Goal: Information Seeking & Learning: Learn about a topic

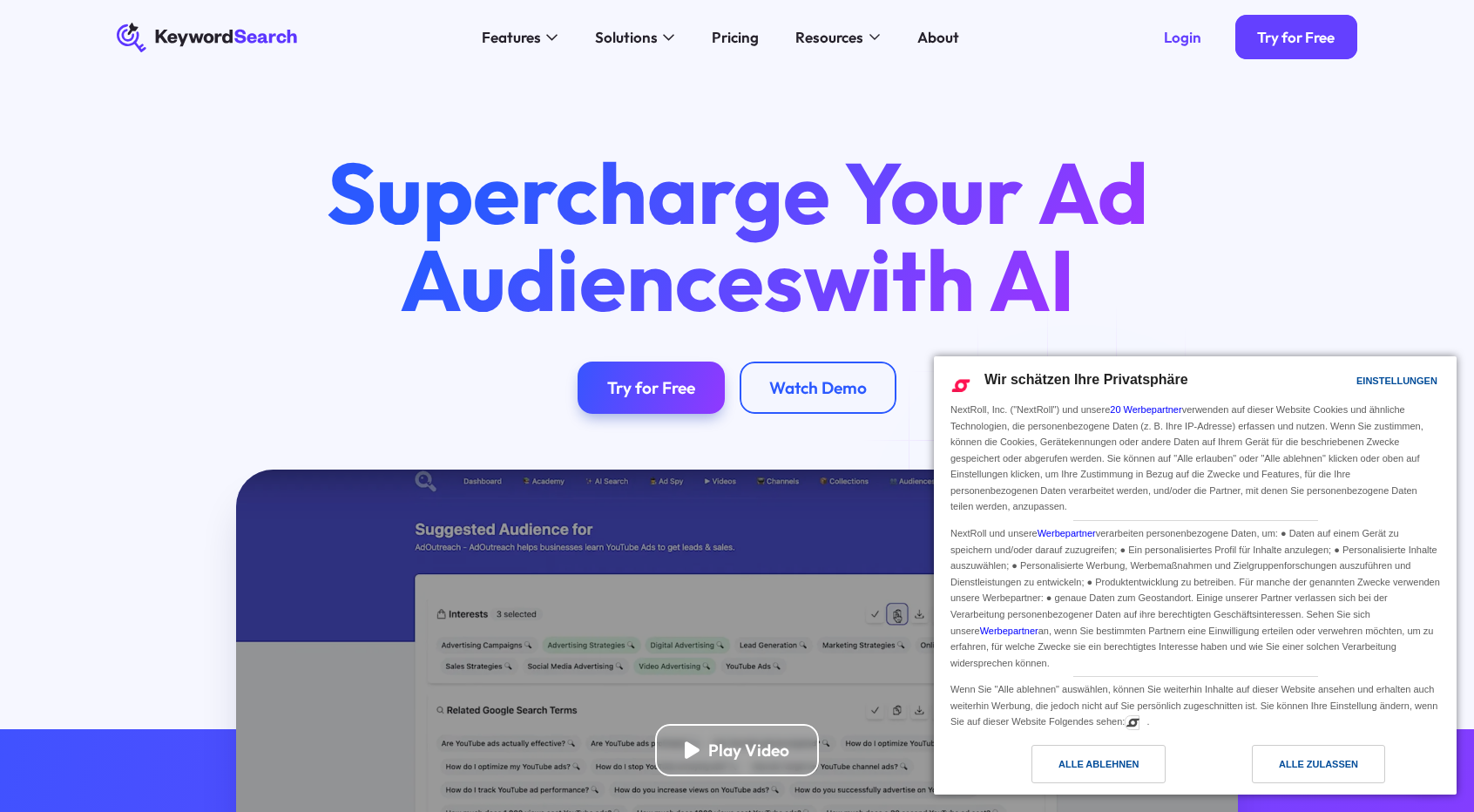
click at [1326, 763] on div "Alle zulassen" at bounding box center [1320, 763] width 80 height 19
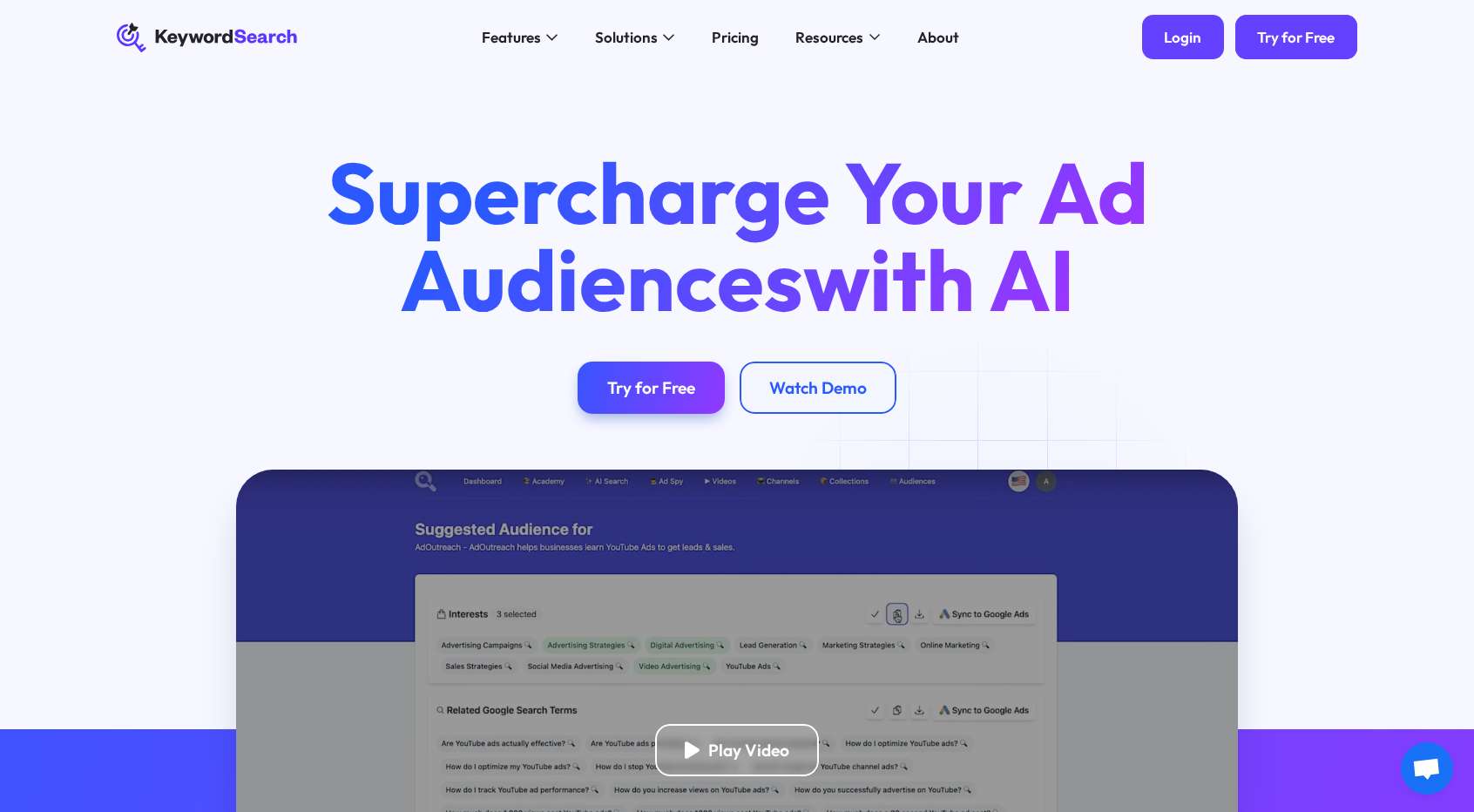
click at [1193, 31] on div "Login" at bounding box center [1183, 37] width 38 height 18
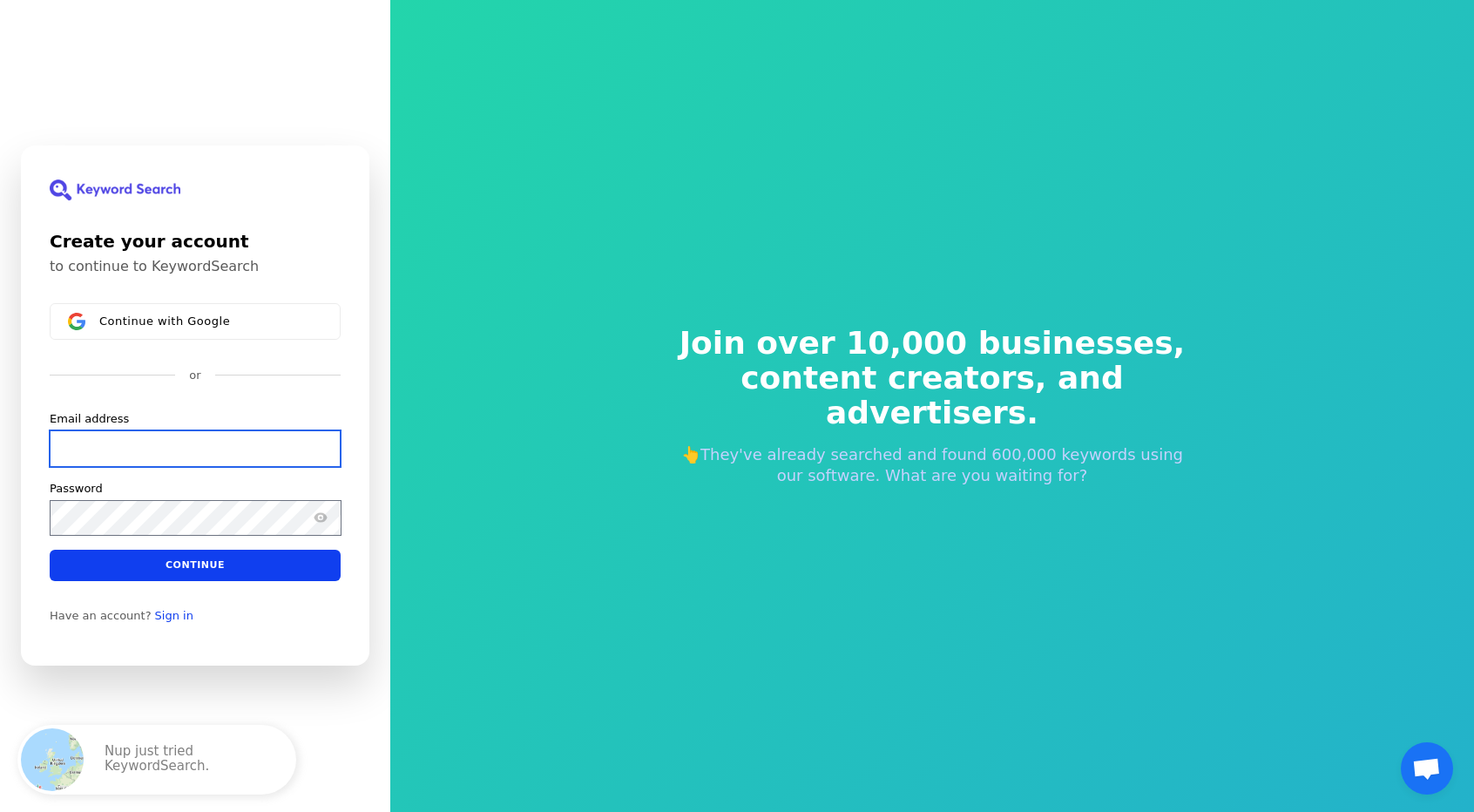
click at [99, 450] on input "Email address" at bounding box center [195, 448] width 291 height 37
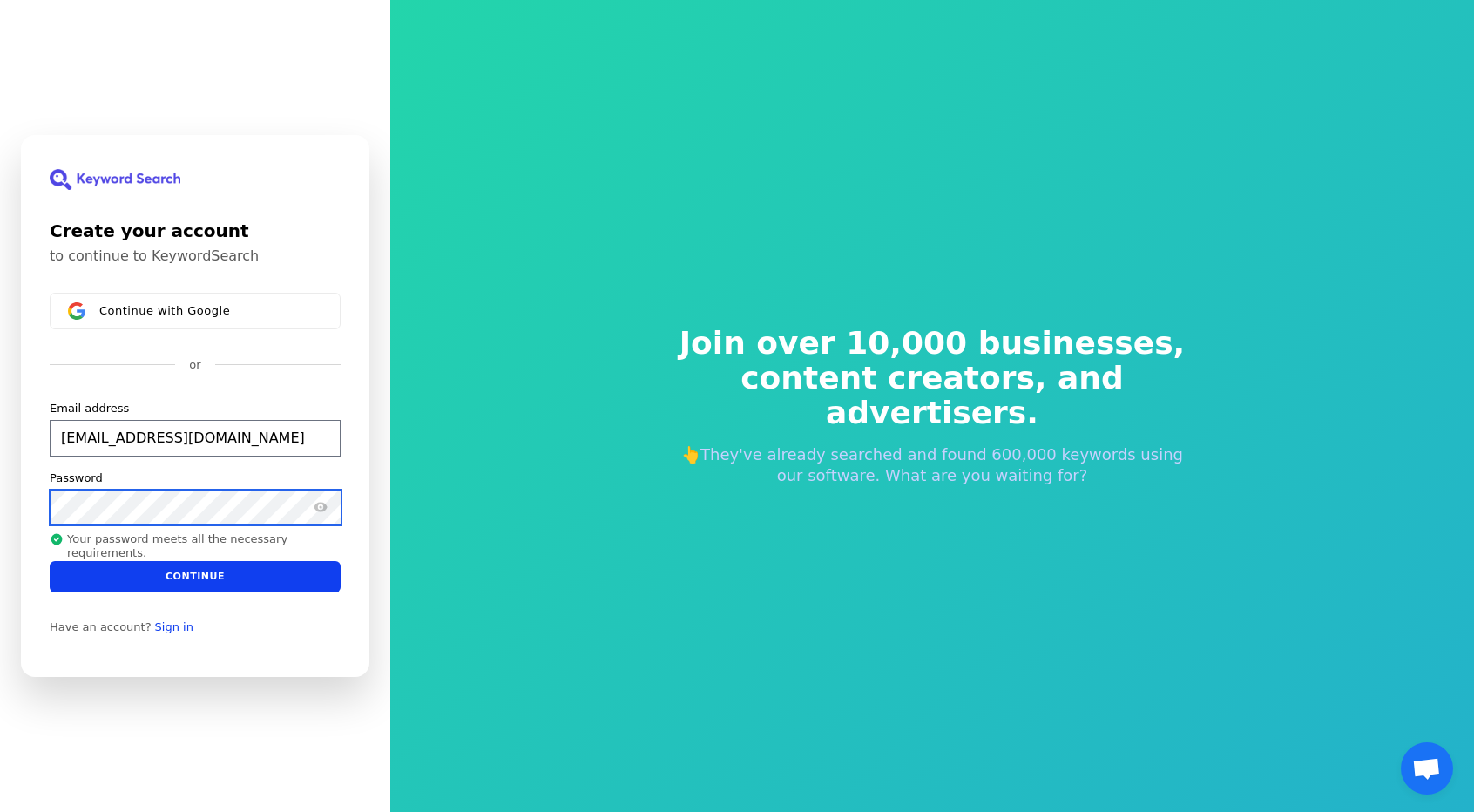
click at [50, 401] on button "submit" at bounding box center [50, 401] width 0 height 0
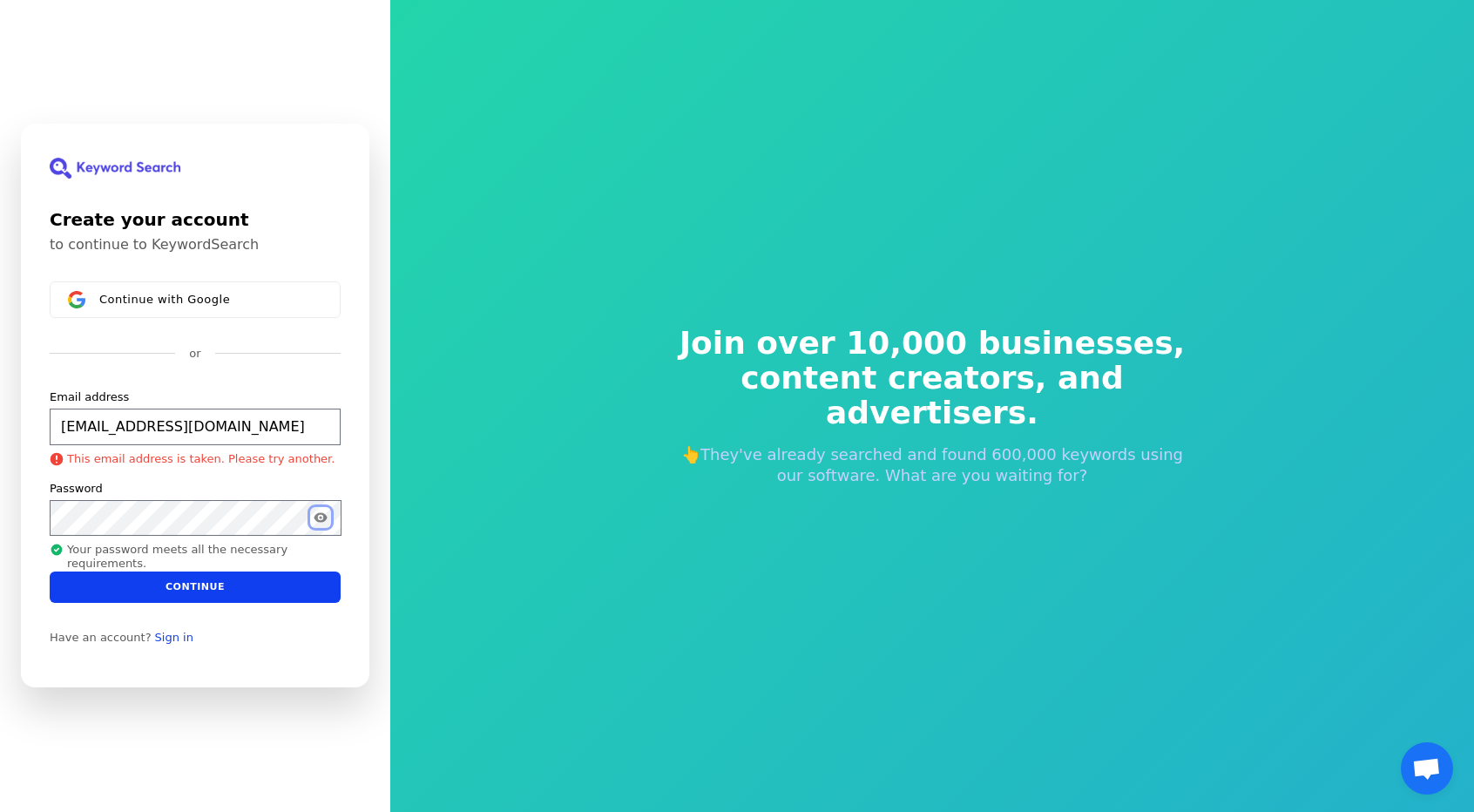
type input "[EMAIL_ADDRESS][DOMAIN_NAME]"
click at [317, 522] on icon "Show password" at bounding box center [321, 518] width 14 height 14
click at [155, 631] on link "Sign in" at bounding box center [174, 638] width 38 height 14
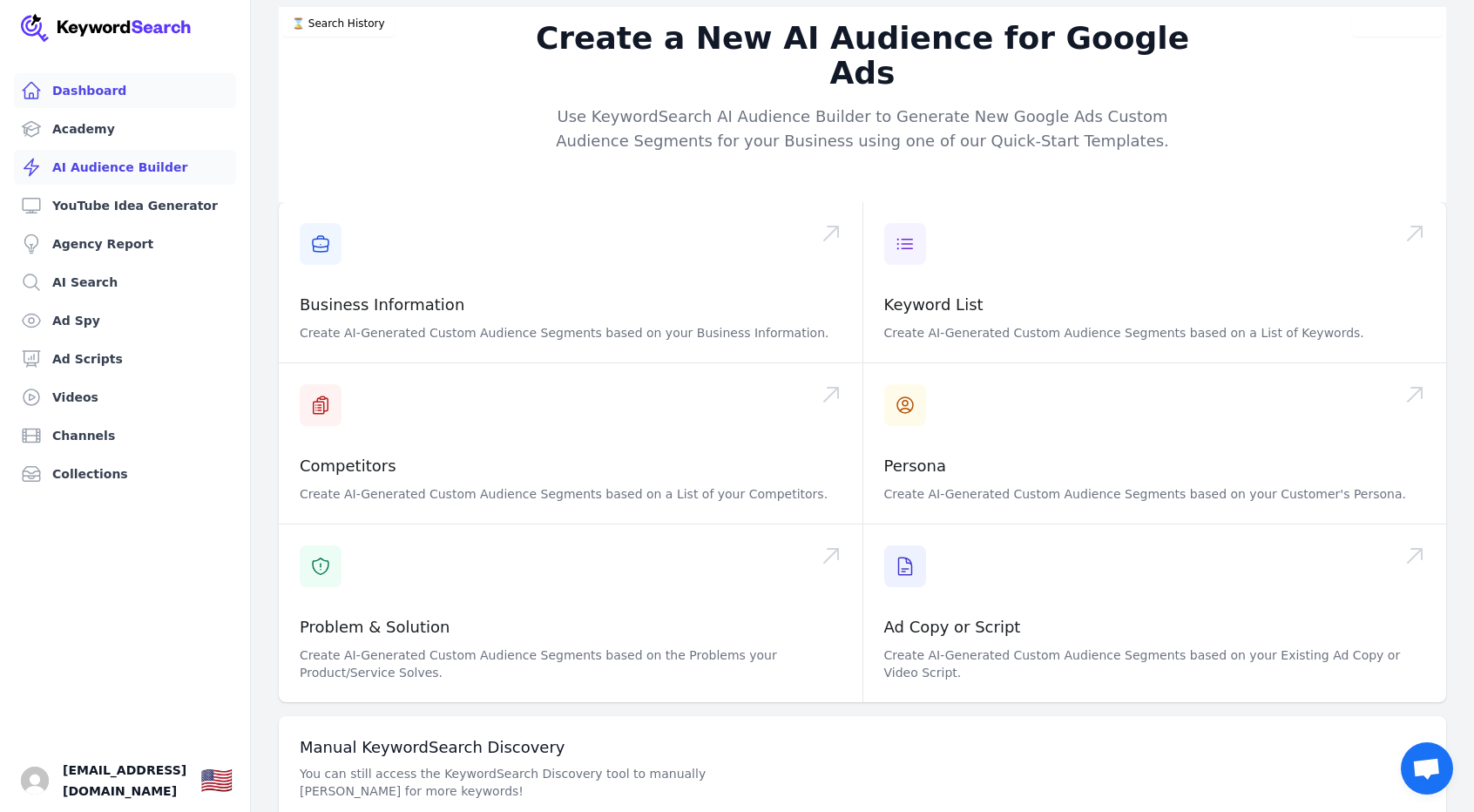
click at [68, 88] on link "Dashboard" at bounding box center [125, 90] width 222 height 35
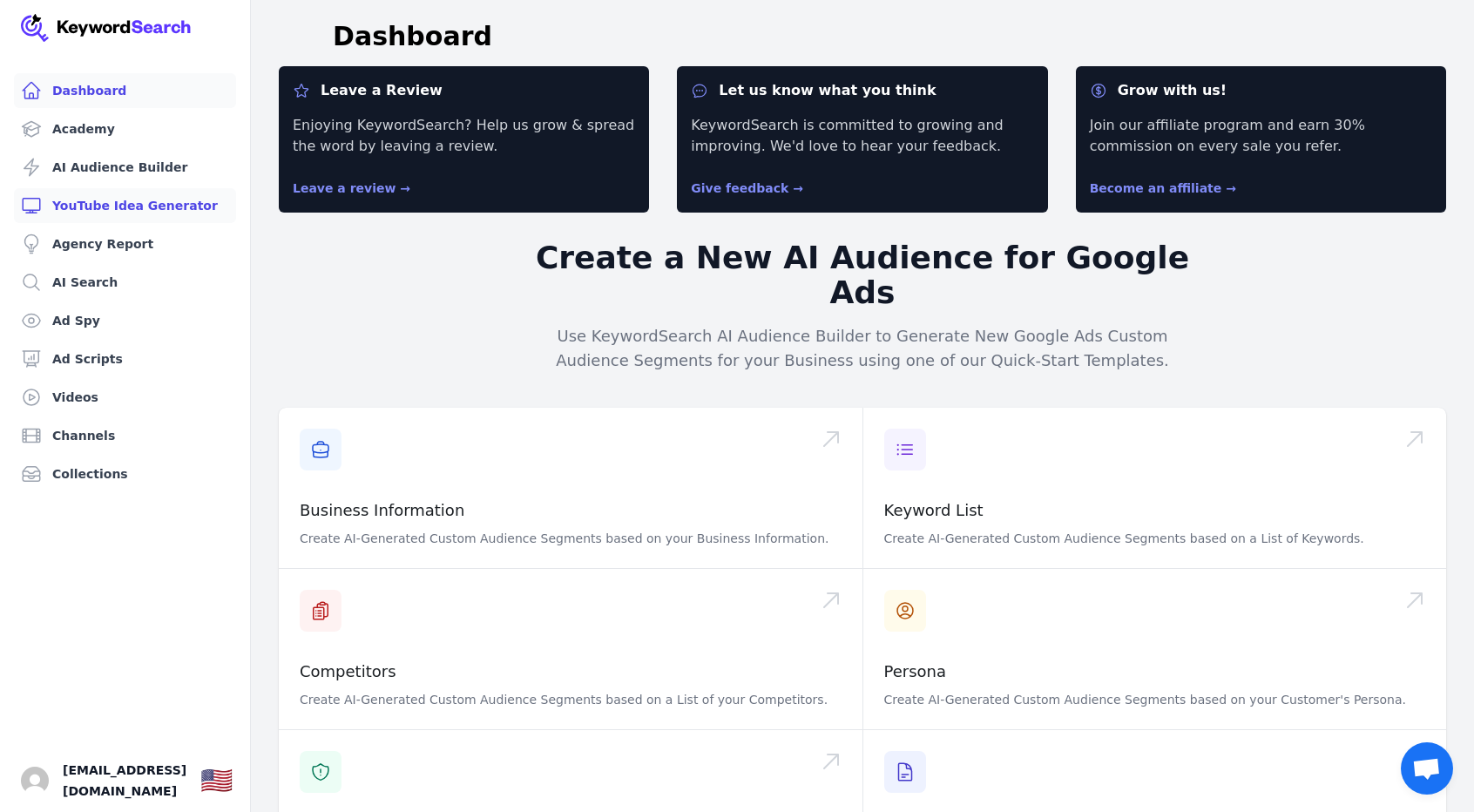
click at [79, 200] on link "YouTube Idea Generator" at bounding box center [125, 205] width 222 height 35
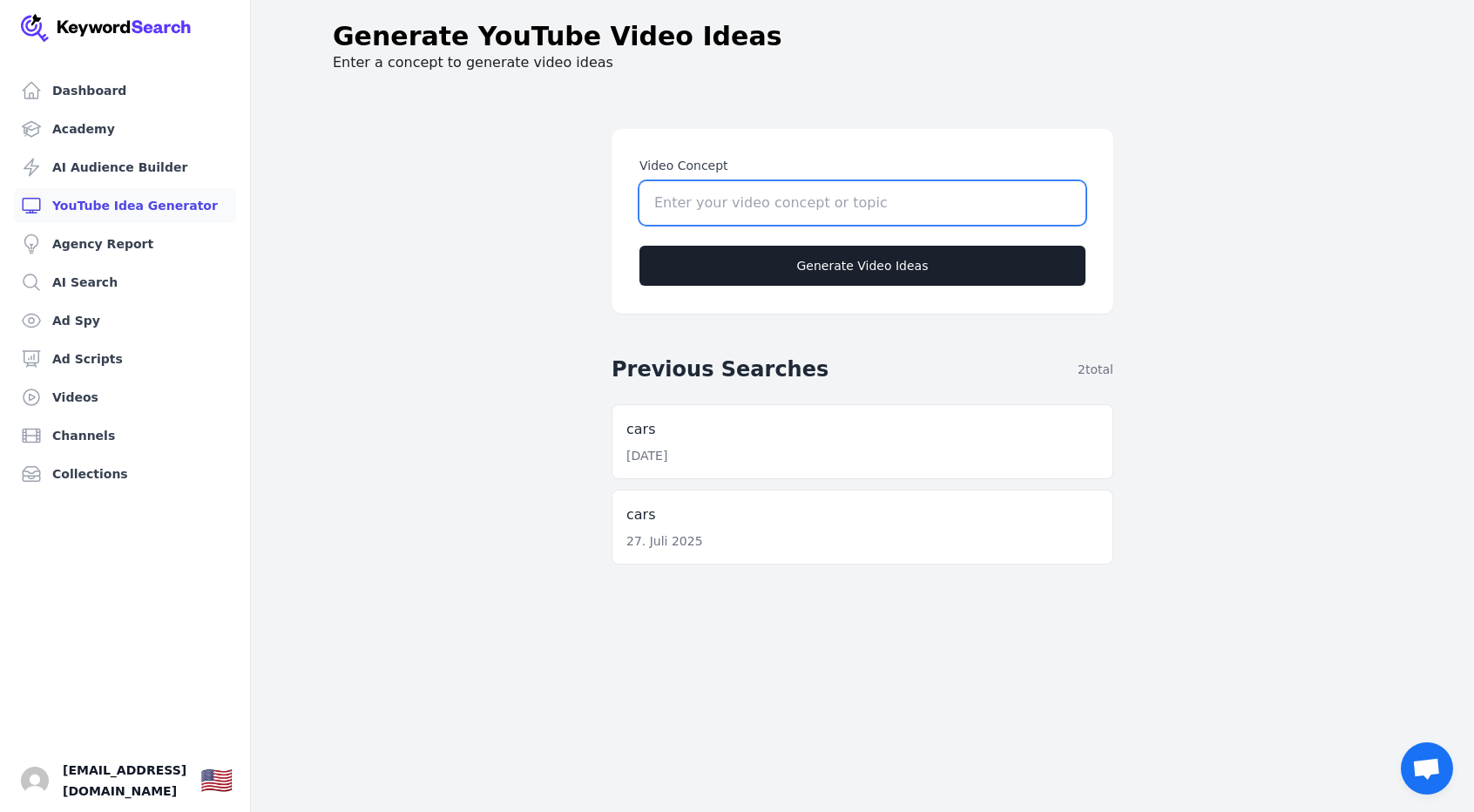
click at [796, 211] on input "Video Concept" at bounding box center [863, 203] width 446 height 44
drag, startPoint x: 745, startPoint y: 185, endPoint x: 533, endPoint y: 207, distance: 213.1
click at [526, 203] on main "Video Concept Waht if Generate Video Ideas Previous Searches 2 total cars [DATE…" at bounding box center [862, 492] width 892 height 812
type input "What if"
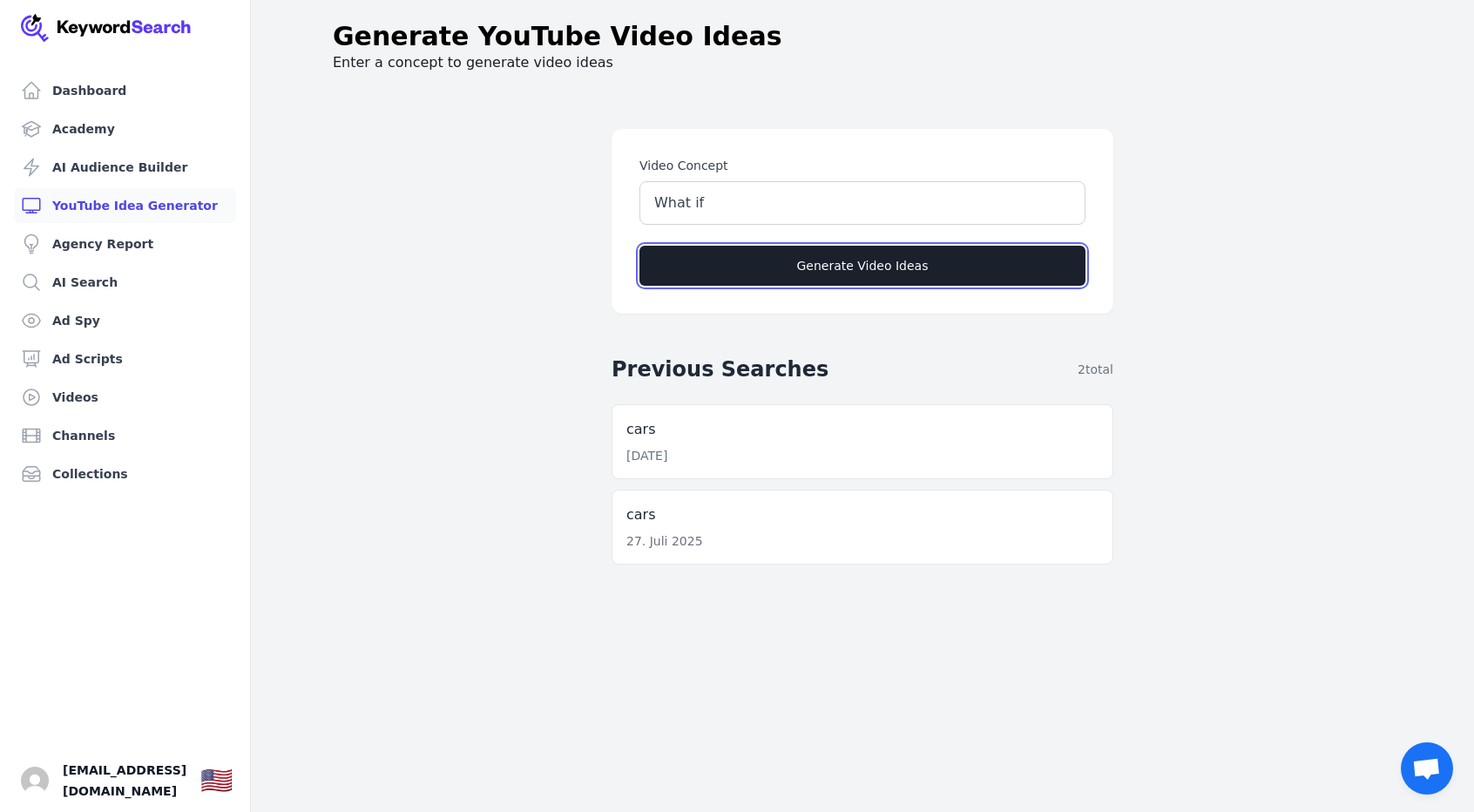
click at [779, 276] on button "Generate Video Ideas" at bounding box center [863, 266] width 446 height 40
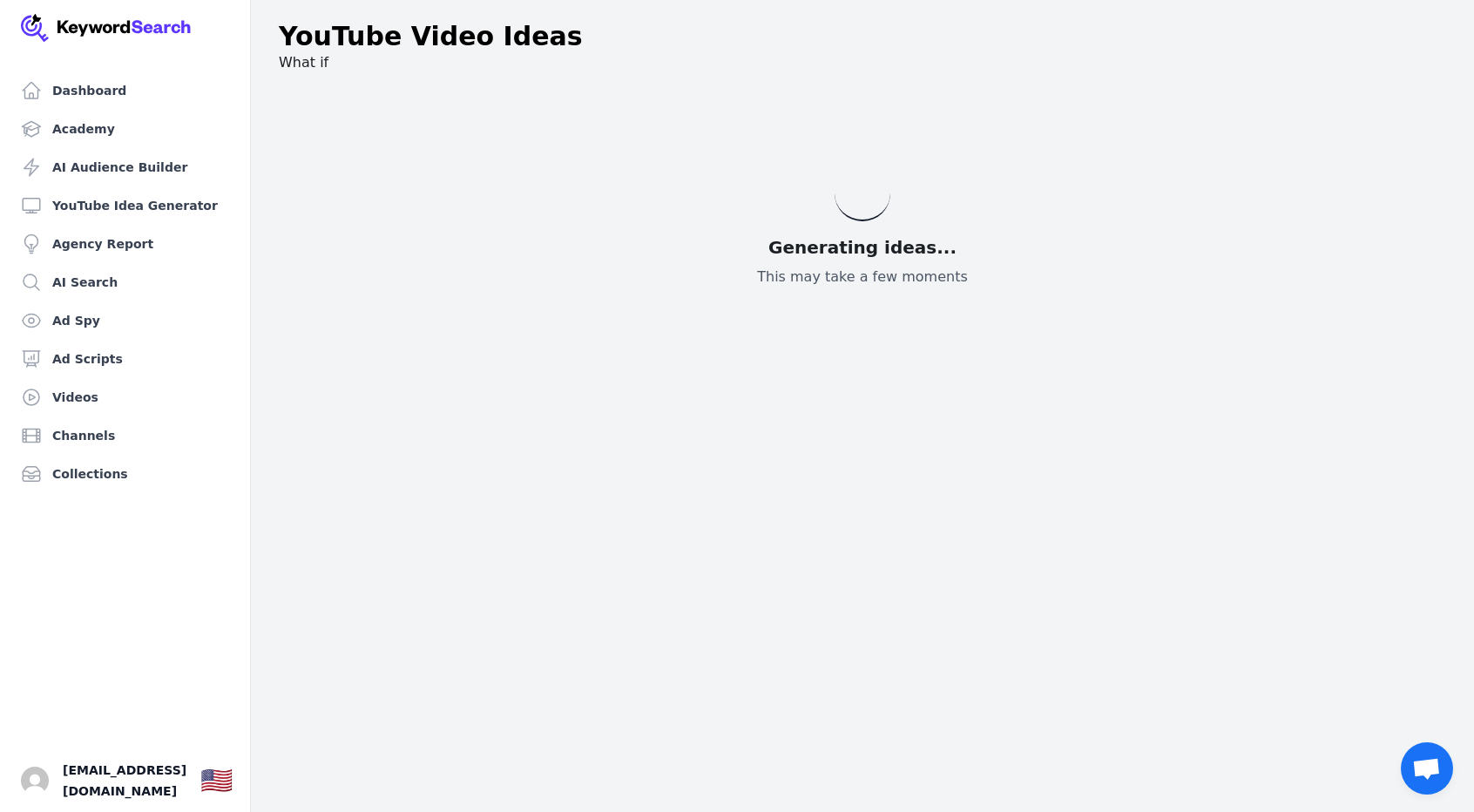
click at [289, 323] on main "Generating ideas... This may take a few moments" at bounding box center [863, 226] width 1168 height 279
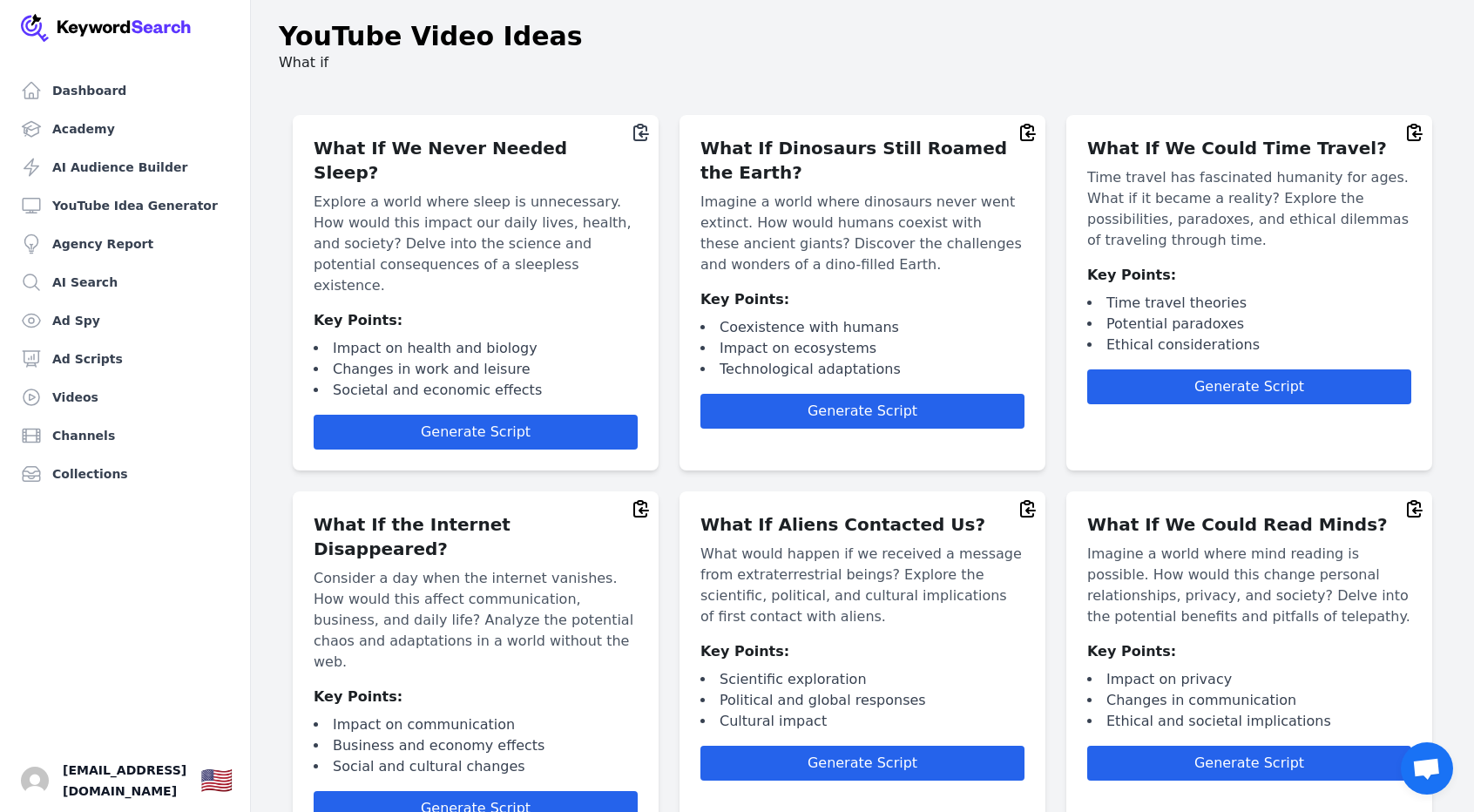
click at [635, 129] on icon at bounding box center [642, 133] width 14 height 16
click at [119, 287] on link "AI Search" at bounding box center [125, 282] width 222 height 35
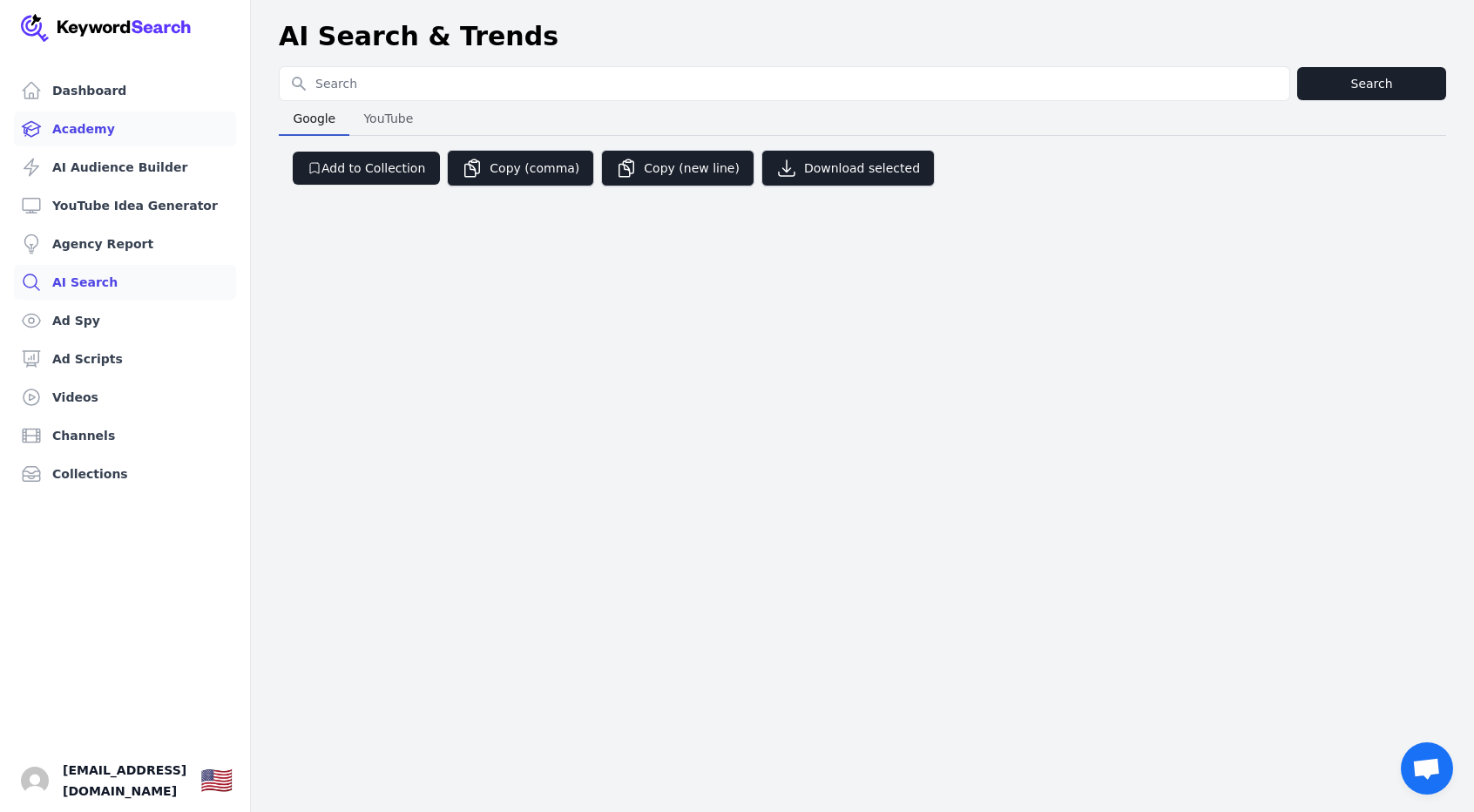
click at [84, 128] on link "Academy" at bounding box center [125, 129] width 222 height 35
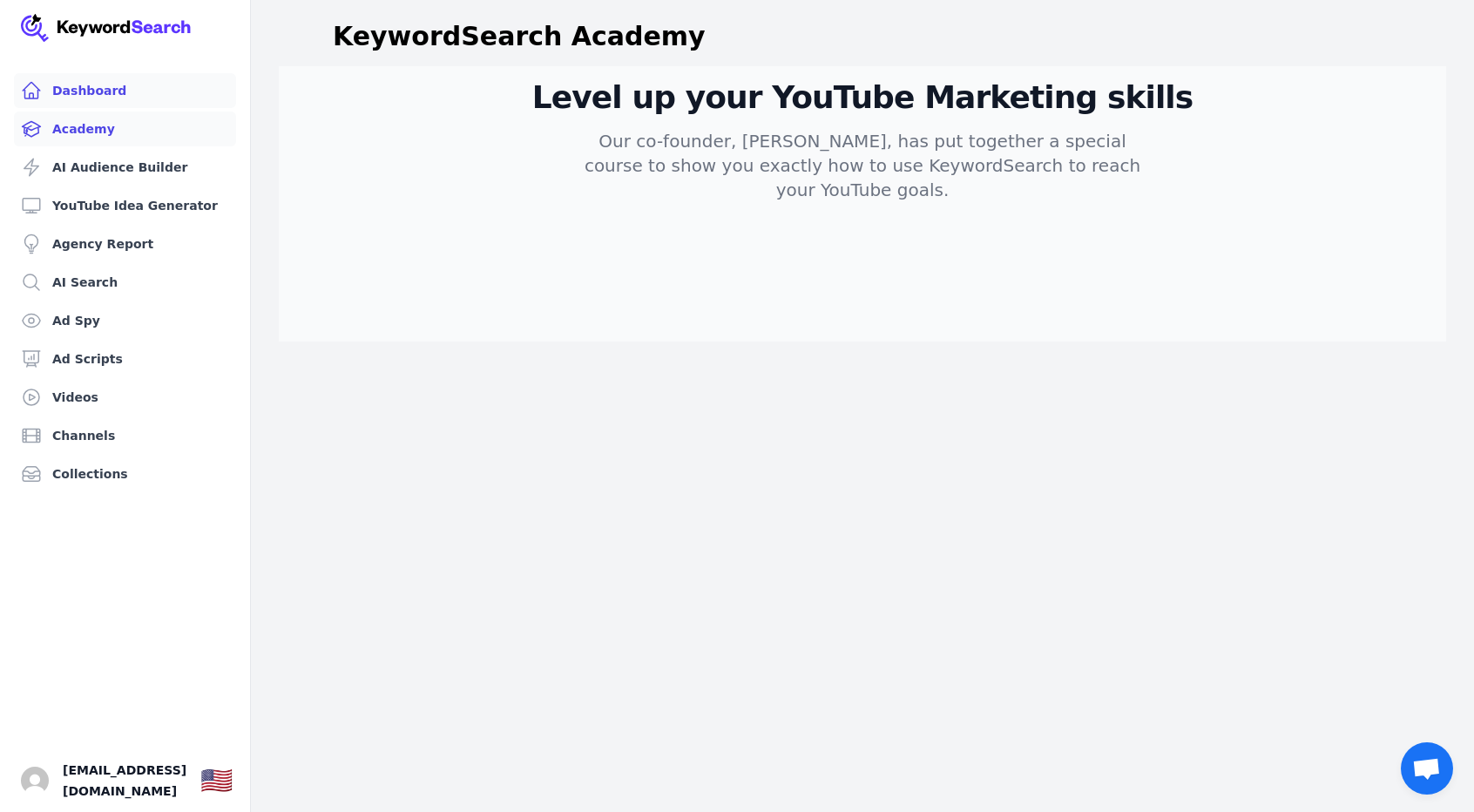
click at [110, 73] on div "Dashboard Academy AI Audience Builder YouTube Idea Generator Agency Report AI S…" at bounding box center [126, 406] width 251 height 812
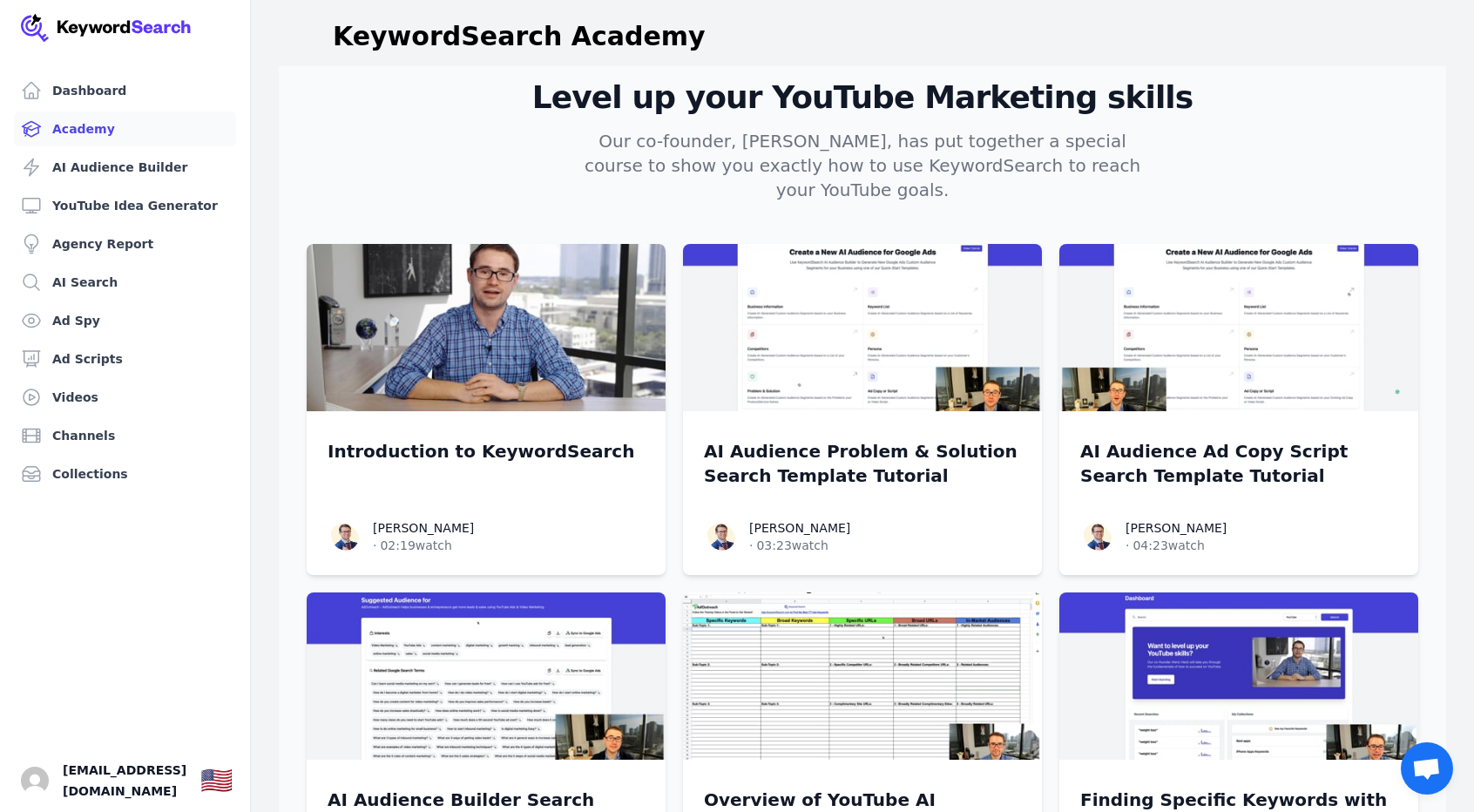
click at [163, 28] on img at bounding box center [106, 28] width 170 height 28
click at [110, 21] on img at bounding box center [106, 28] width 170 height 28
click at [21, 25] on img at bounding box center [106, 28] width 170 height 28
click at [84, 106] on link "Dashboard" at bounding box center [125, 90] width 222 height 35
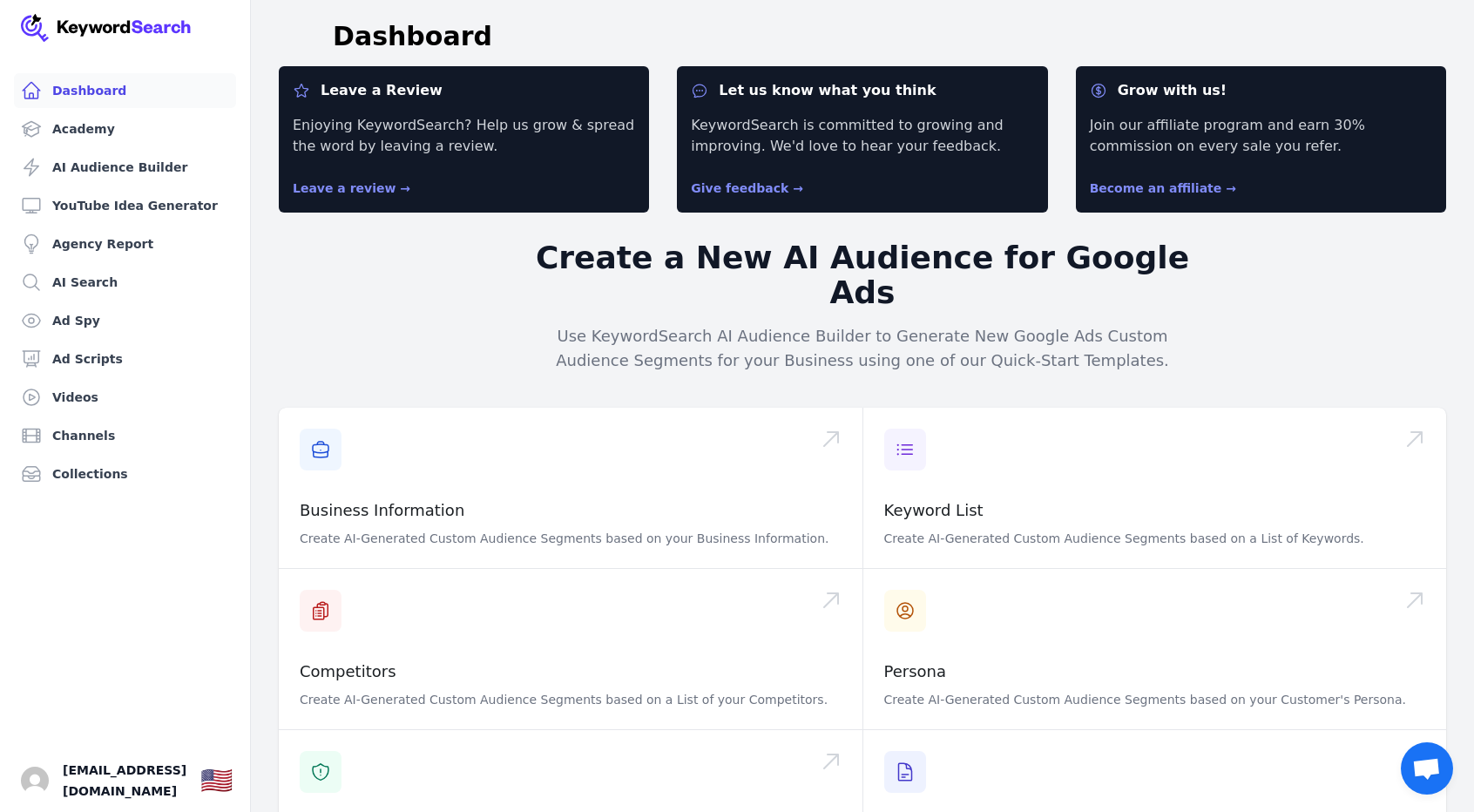
click at [79, 94] on link "Dashboard" at bounding box center [125, 90] width 222 height 35
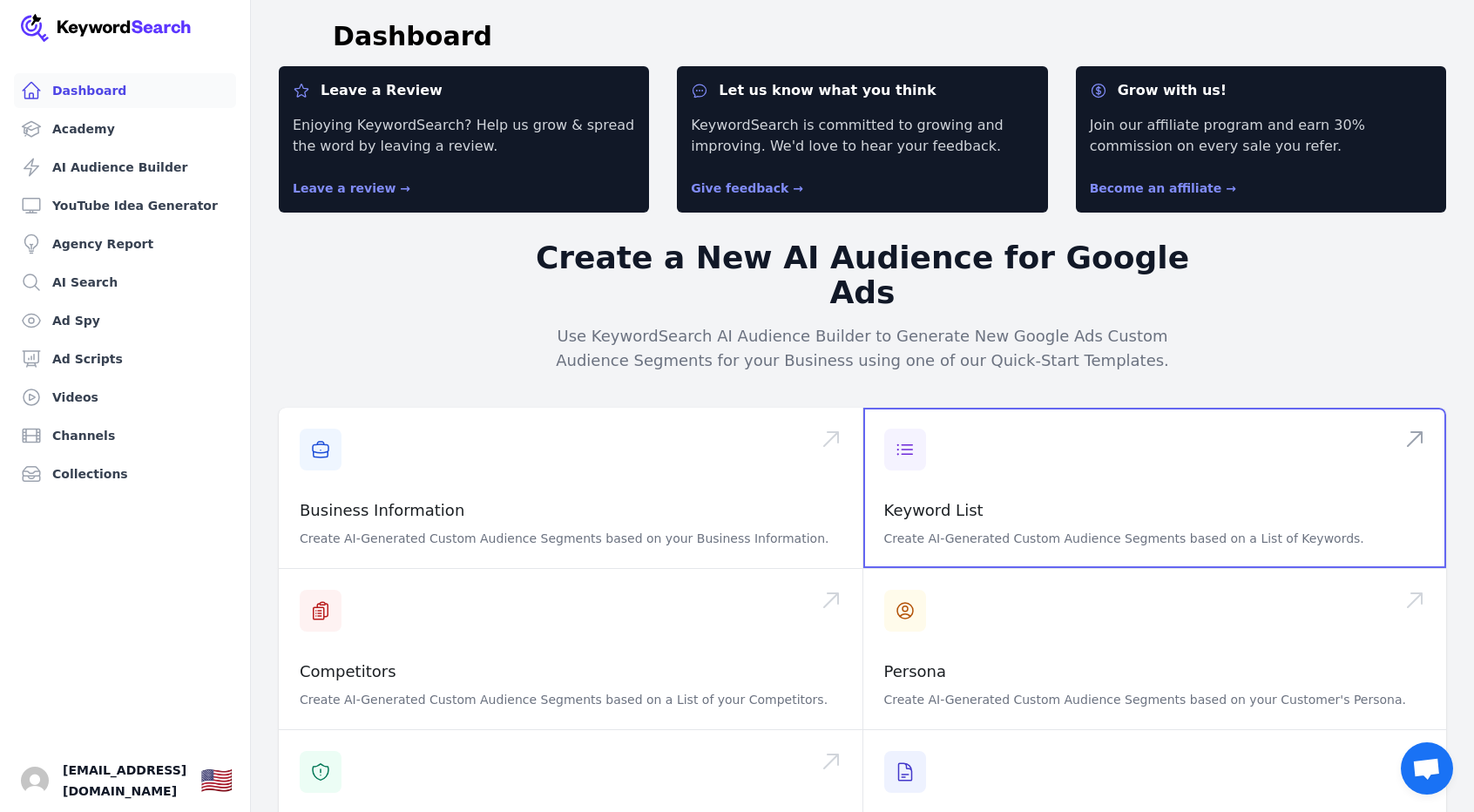
click at [988, 448] on span at bounding box center [1156, 487] width 584 height 160
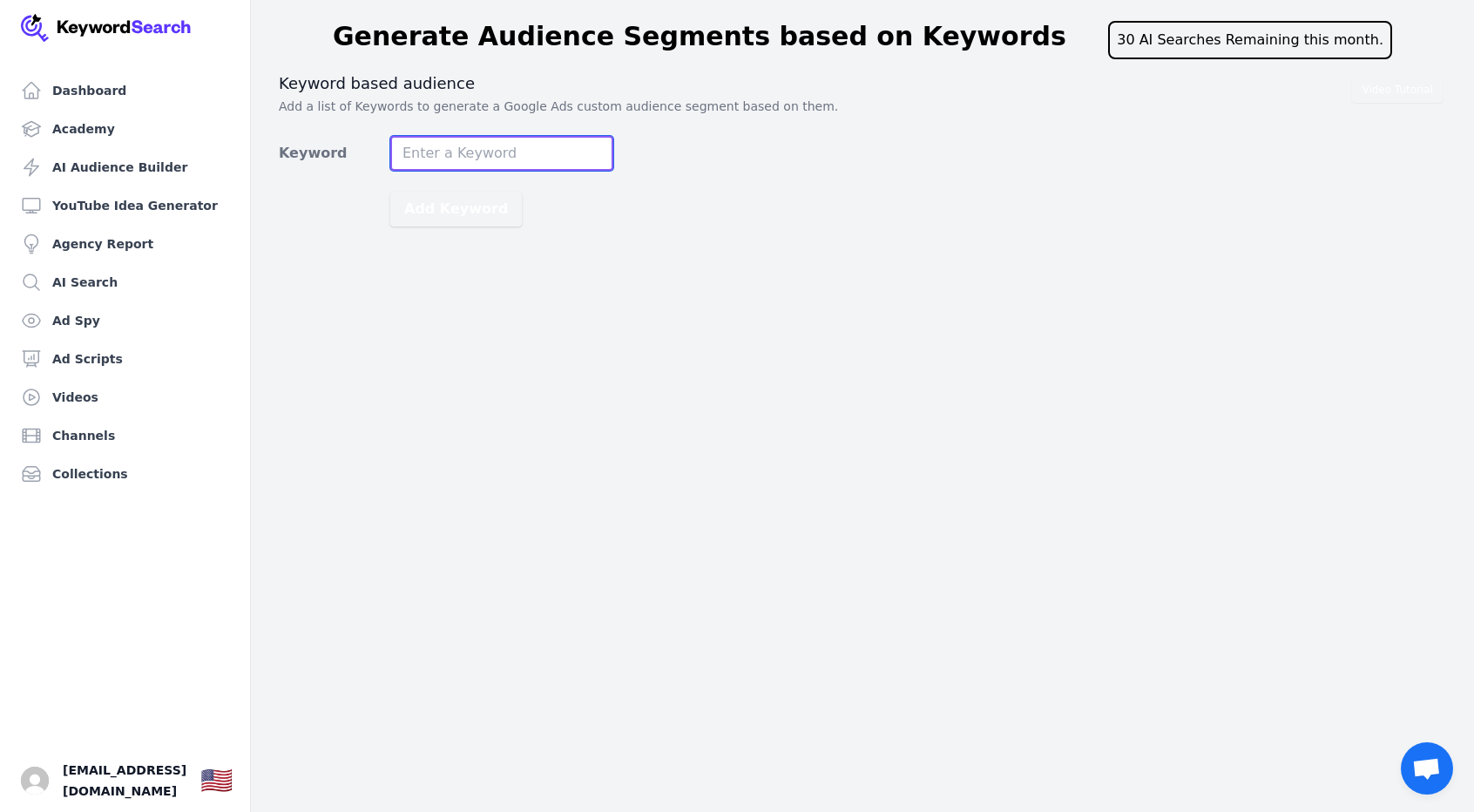
click at [489, 158] on input "Keyword" at bounding box center [502, 152] width 223 height 35
type input "What if"
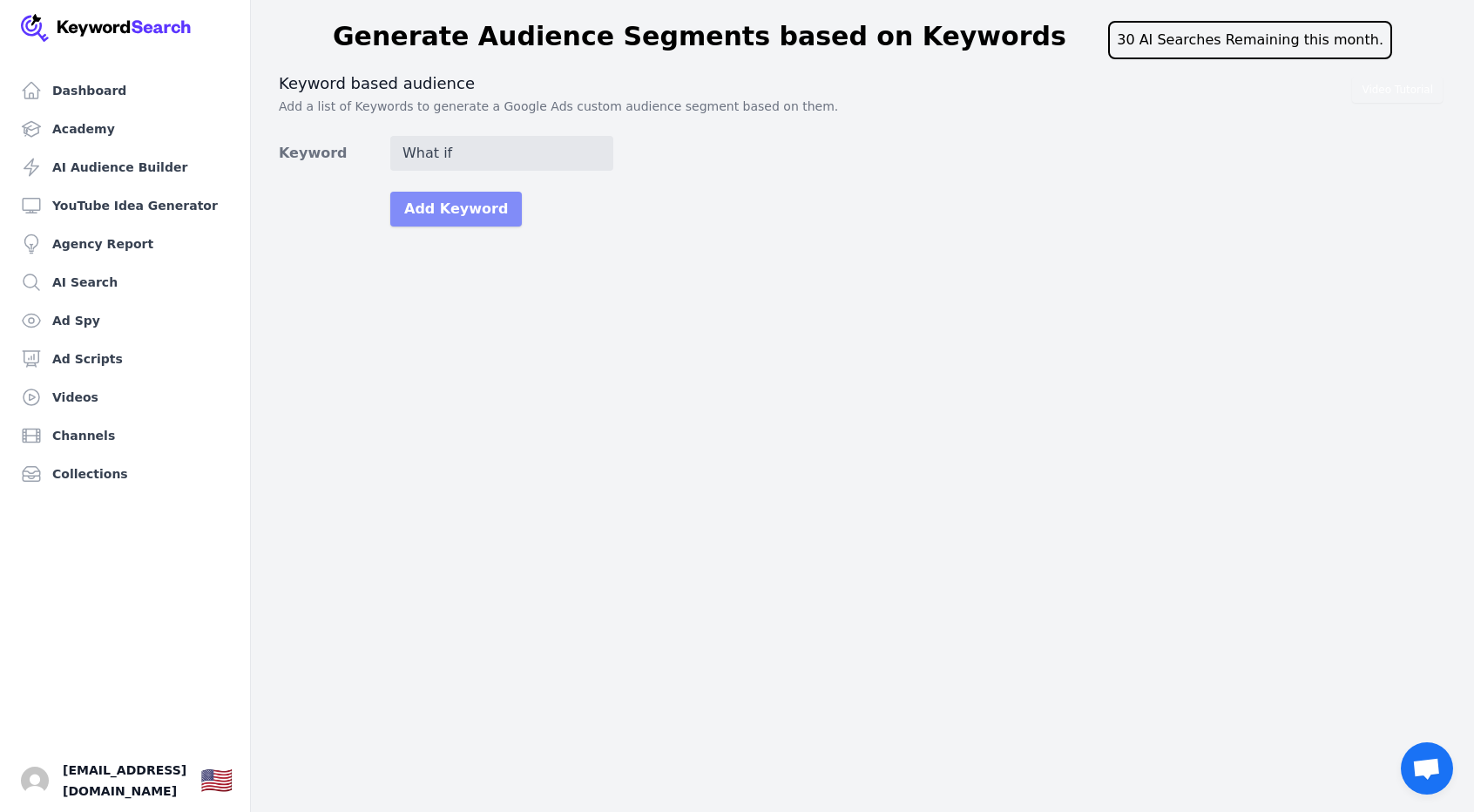
drag, startPoint x: 454, startPoint y: 217, endPoint x: 466, endPoint y: 204, distance: 17.7
click at [463, 209] on button "Add Keyword" at bounding box center [456, 208] width 132 height 35
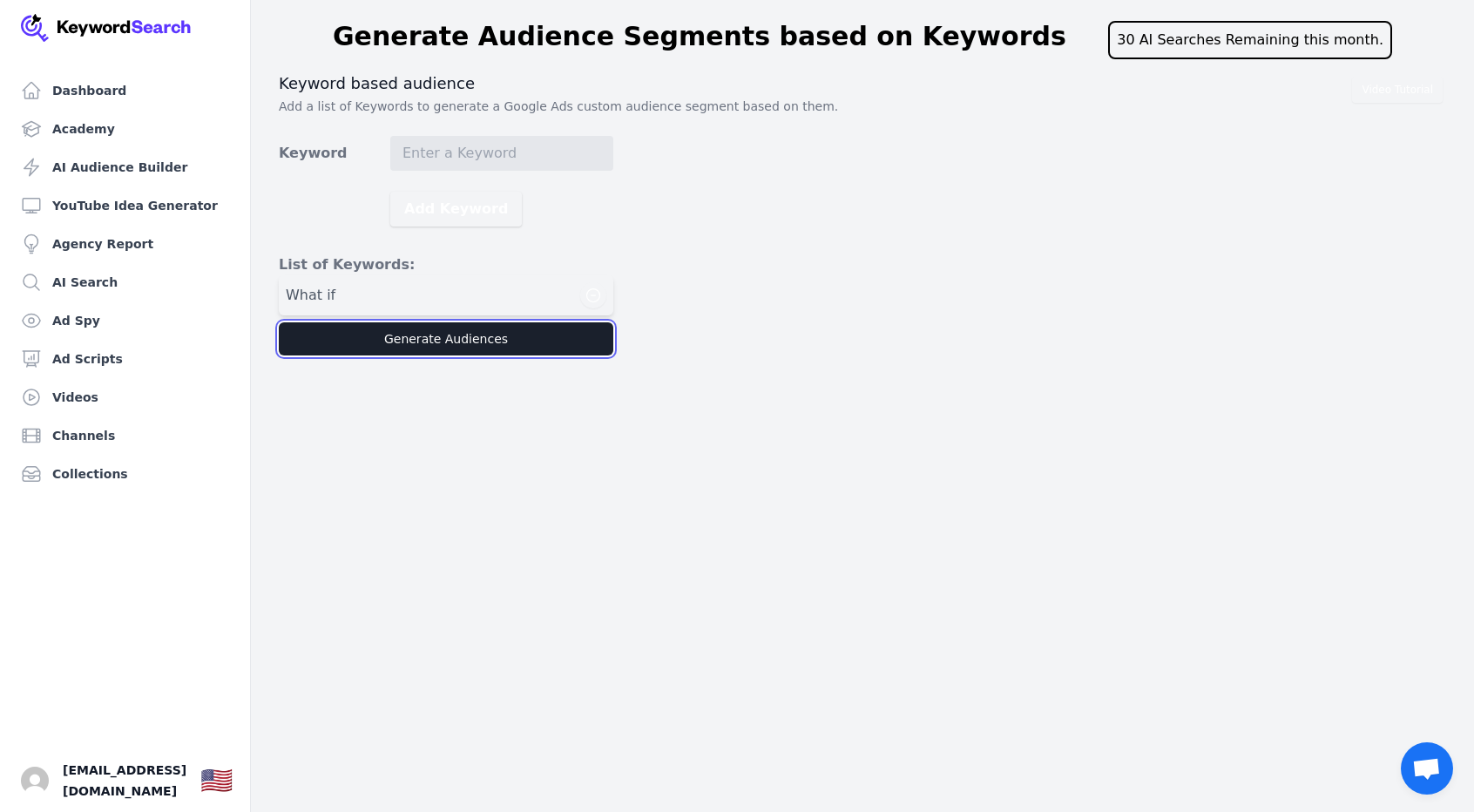
click at [483, 326] on button "Generate Audiences" at bounding box center [446, 339] width 335 height 33
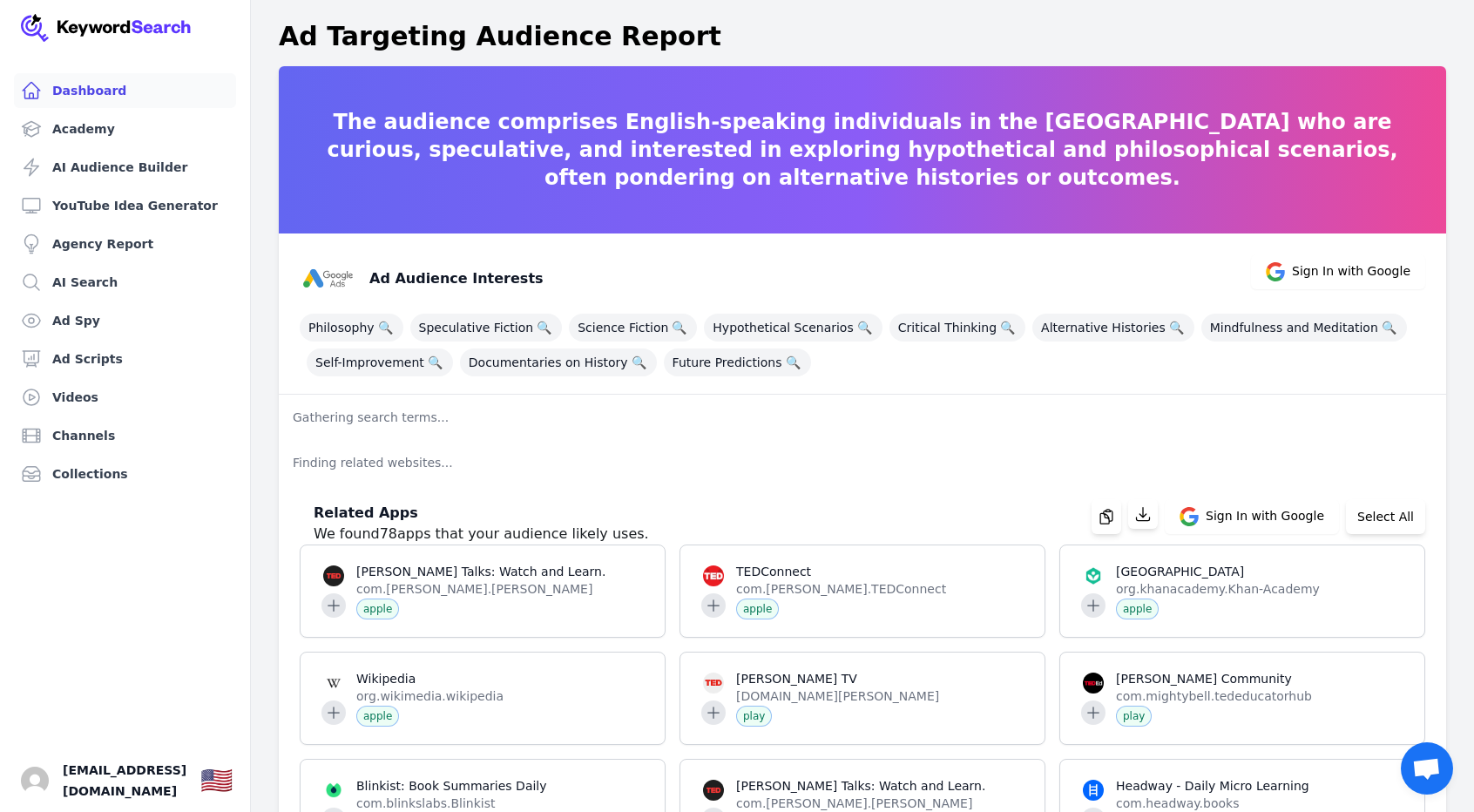
click at [82, 85] on link "Dashboard" at bounding box center [125, 90] width 222 height 35
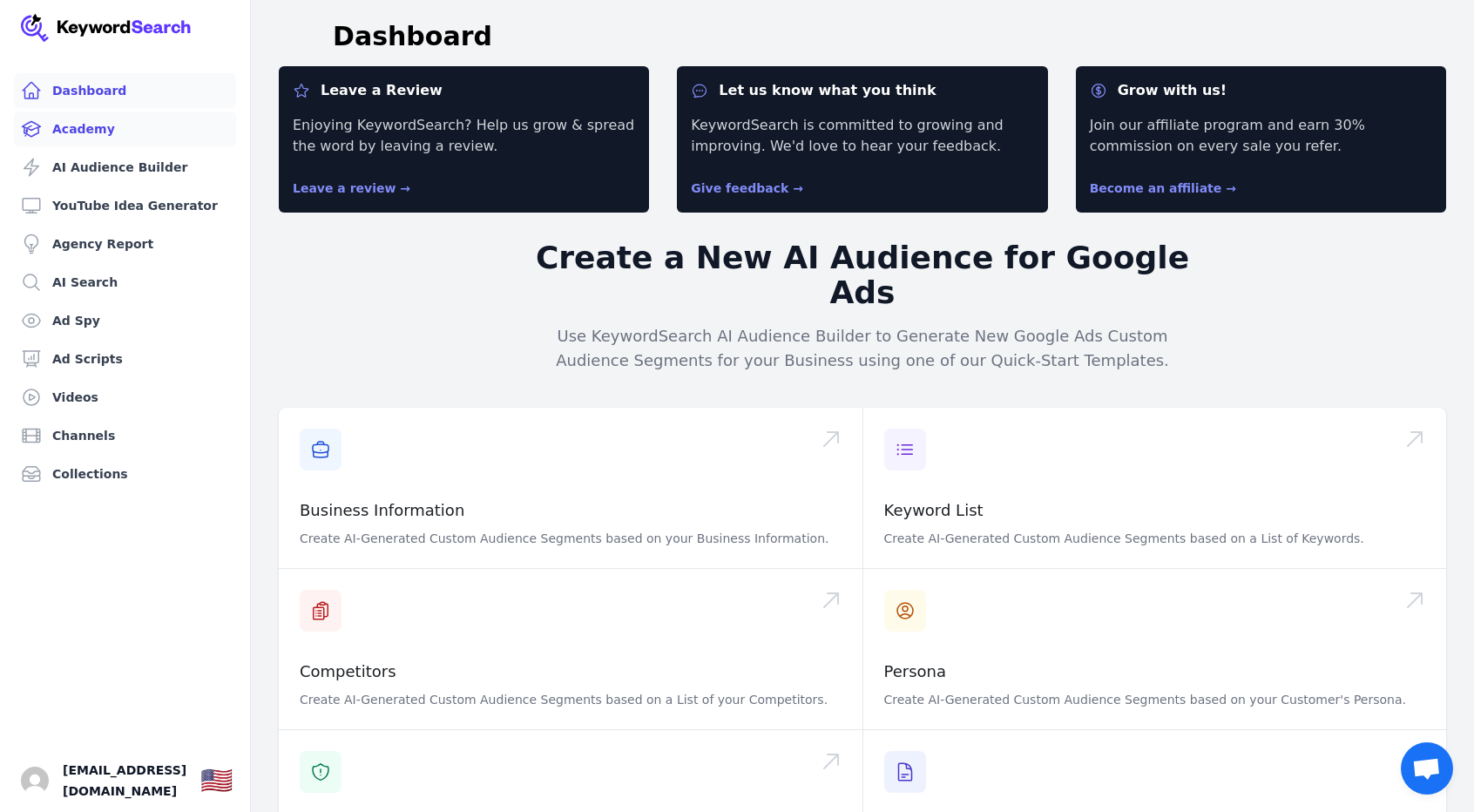
click at [86, 128] on link "Academy" at bounding box center [125, 129] width 222 height 35
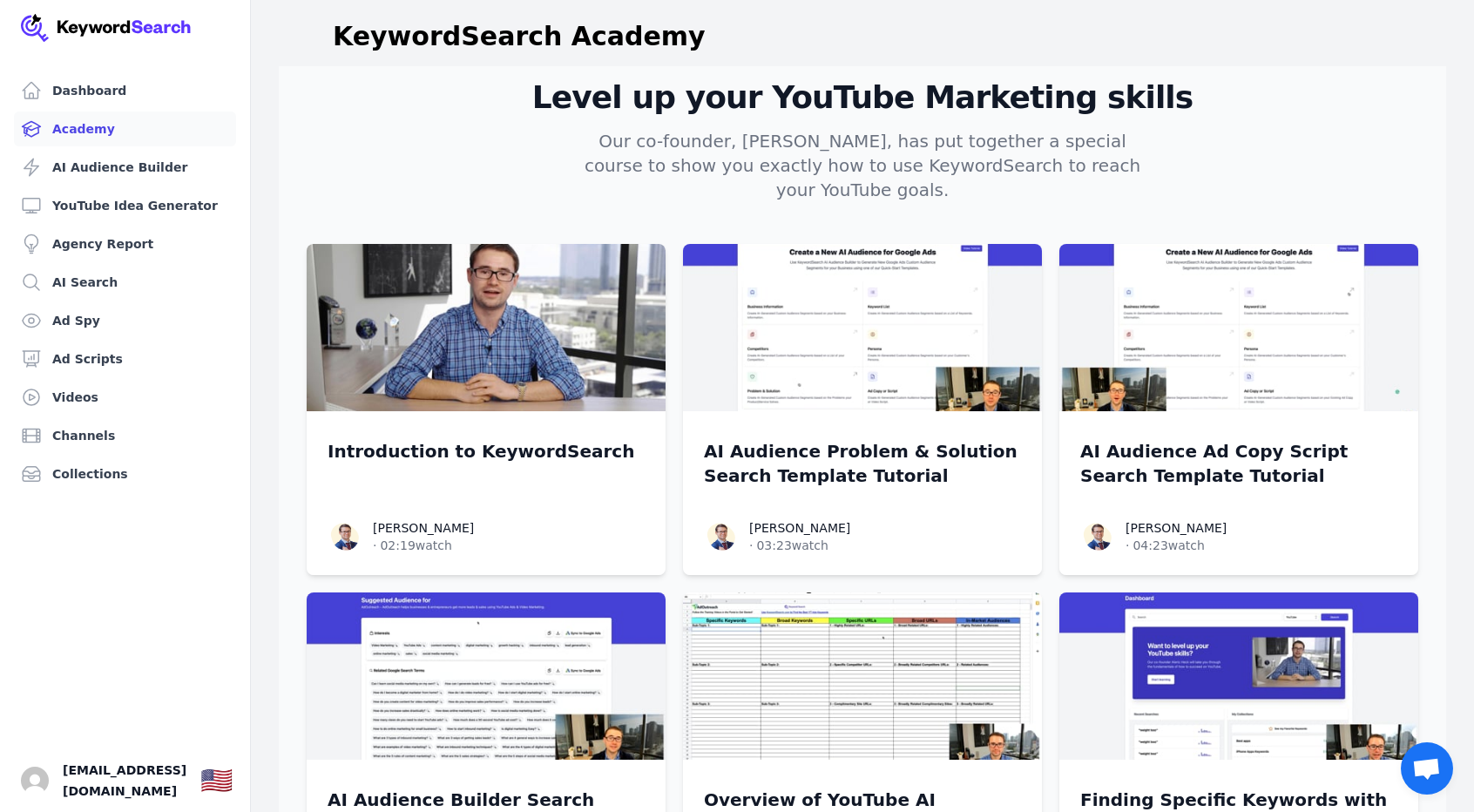
click at [494, 116] on div "Level up your YouTube Marketing skills Our co-founder, Aleric Heck, has put tog…" at bounding box center [863, 140] width 1112 height 122
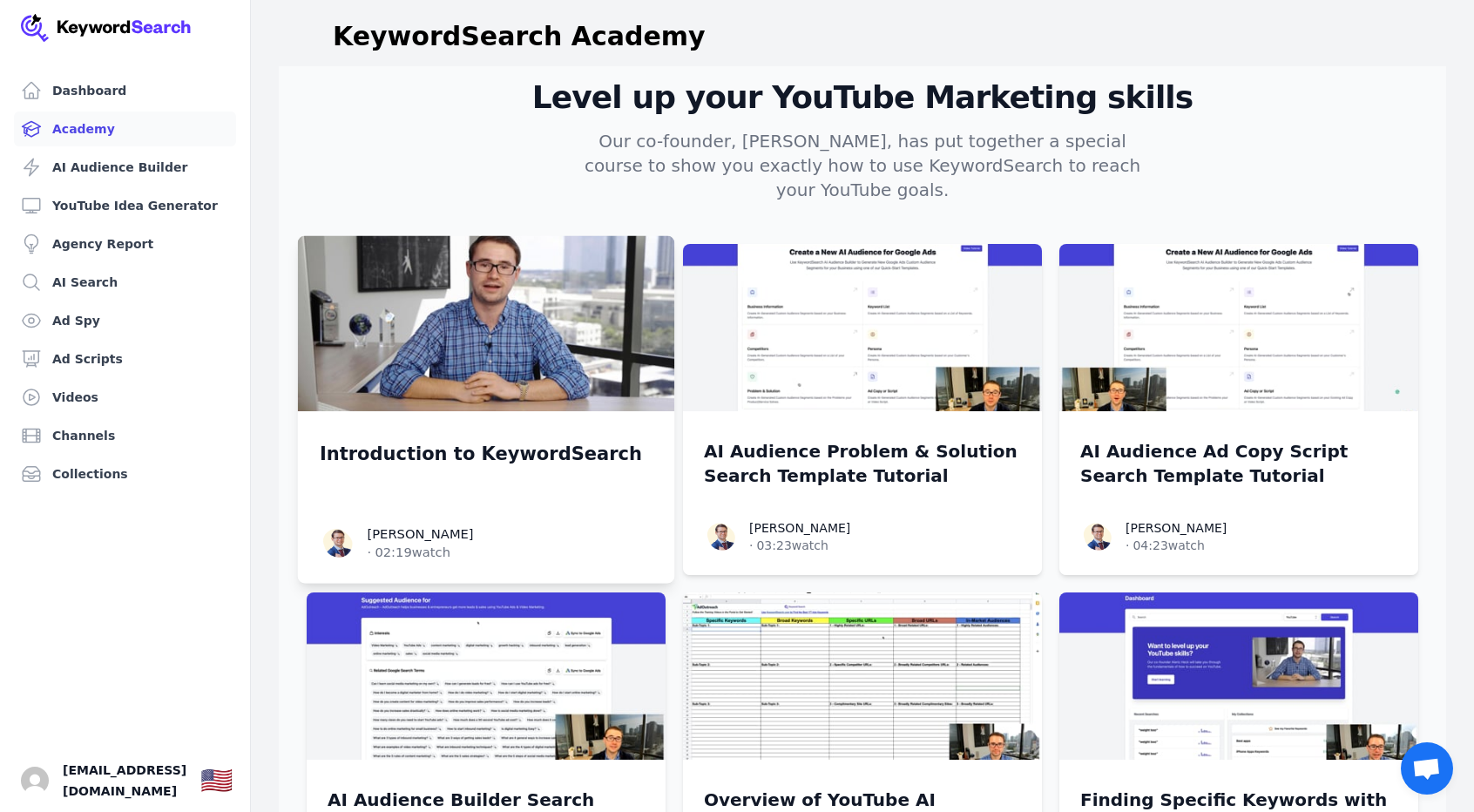
click at [438, 333] on img at bounding box center [486, 324] width 378 height 176
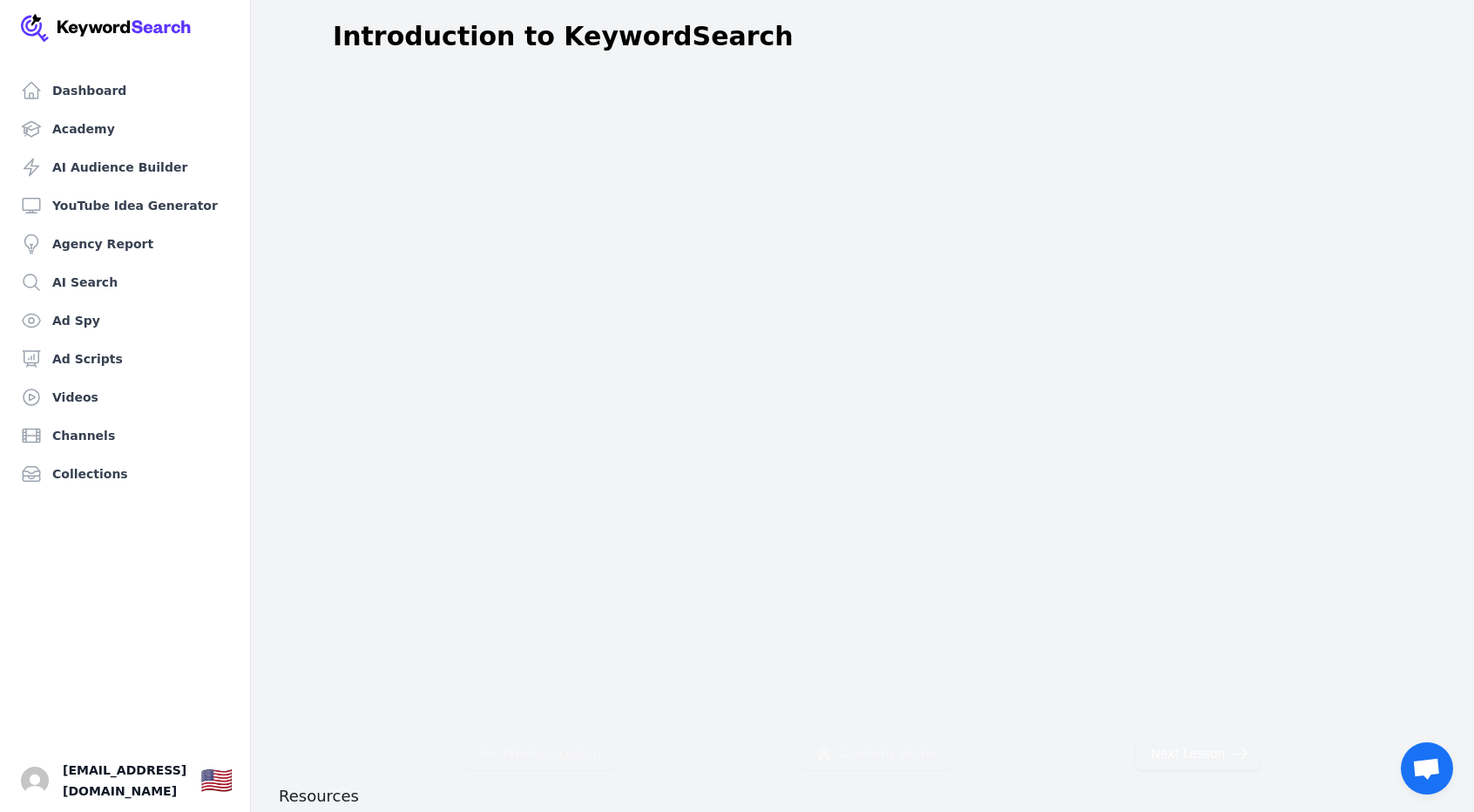
click at [289, 26] on header "Introduction to KeywordSearch" at bounding box center [863, 36] width 1224 height 59
click at [84, 124] on link "Academy" at bounding box center [125, 129] width 222 height 35
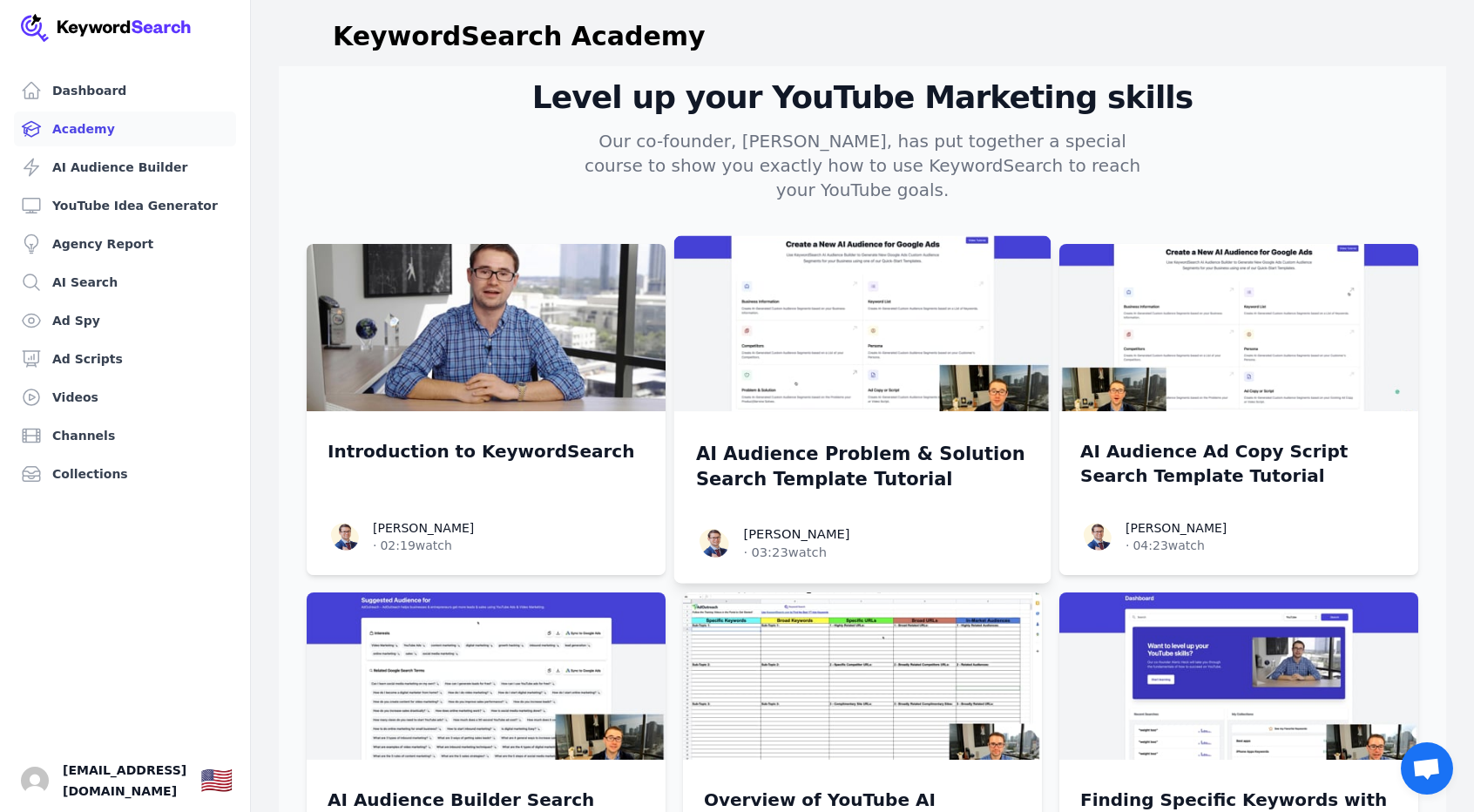
click at [803, 318] on img at bounding box center [863, 324] width 378 height 176
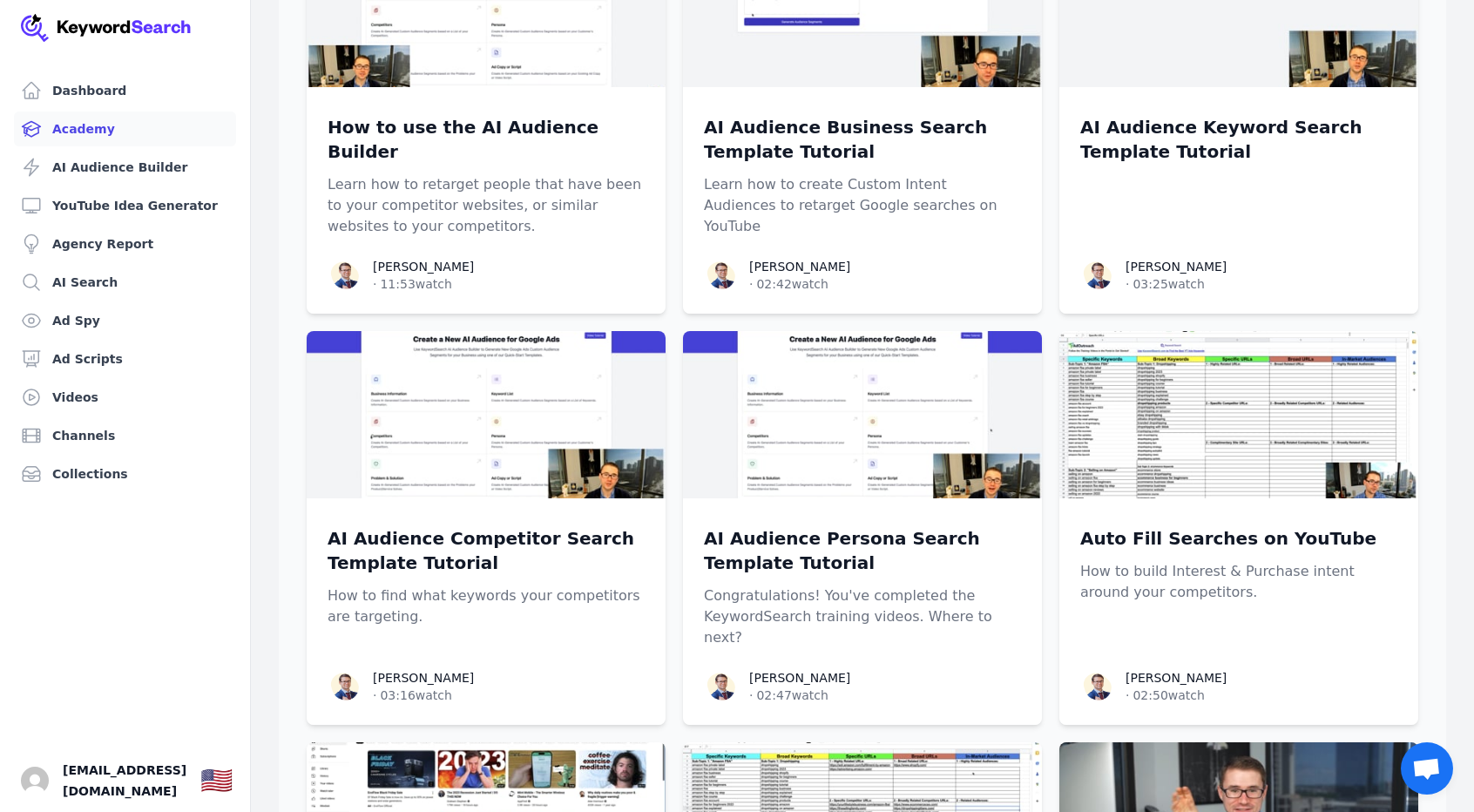
scroll to position [1481, 0]
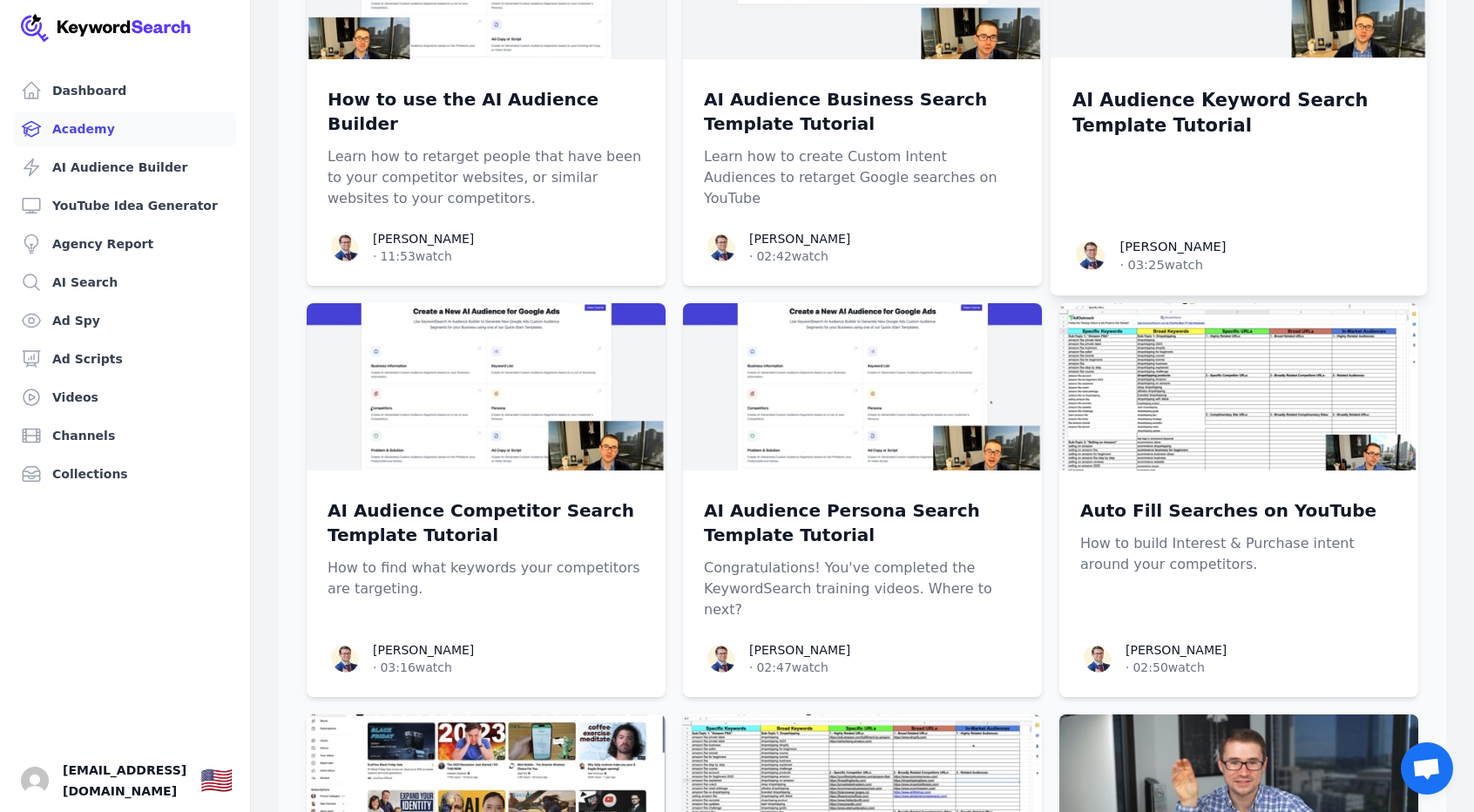
click at [1133, 87] on p "AI Audience Keyword Search Template Tutorial" at bounding box center [1239, 113] width 333 height 52
